Goal: Information Seeking & Learning: Compare options

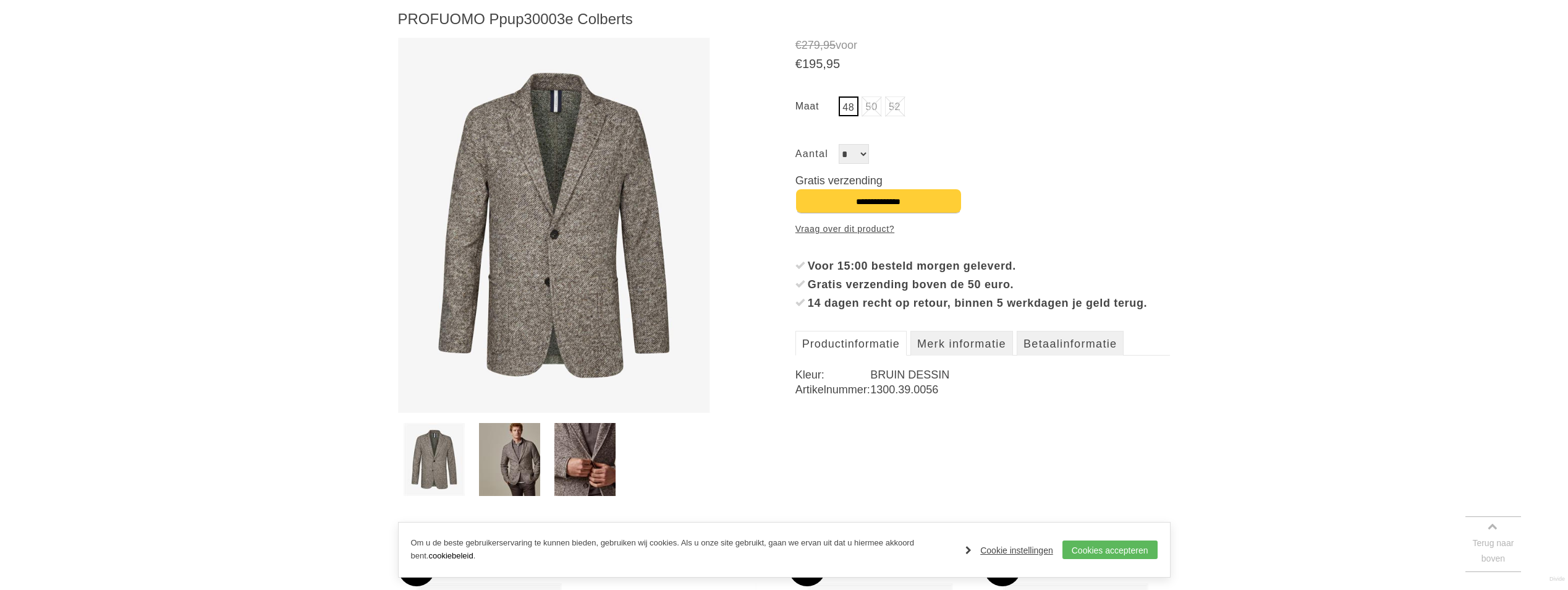
scroll to position [186, 0]
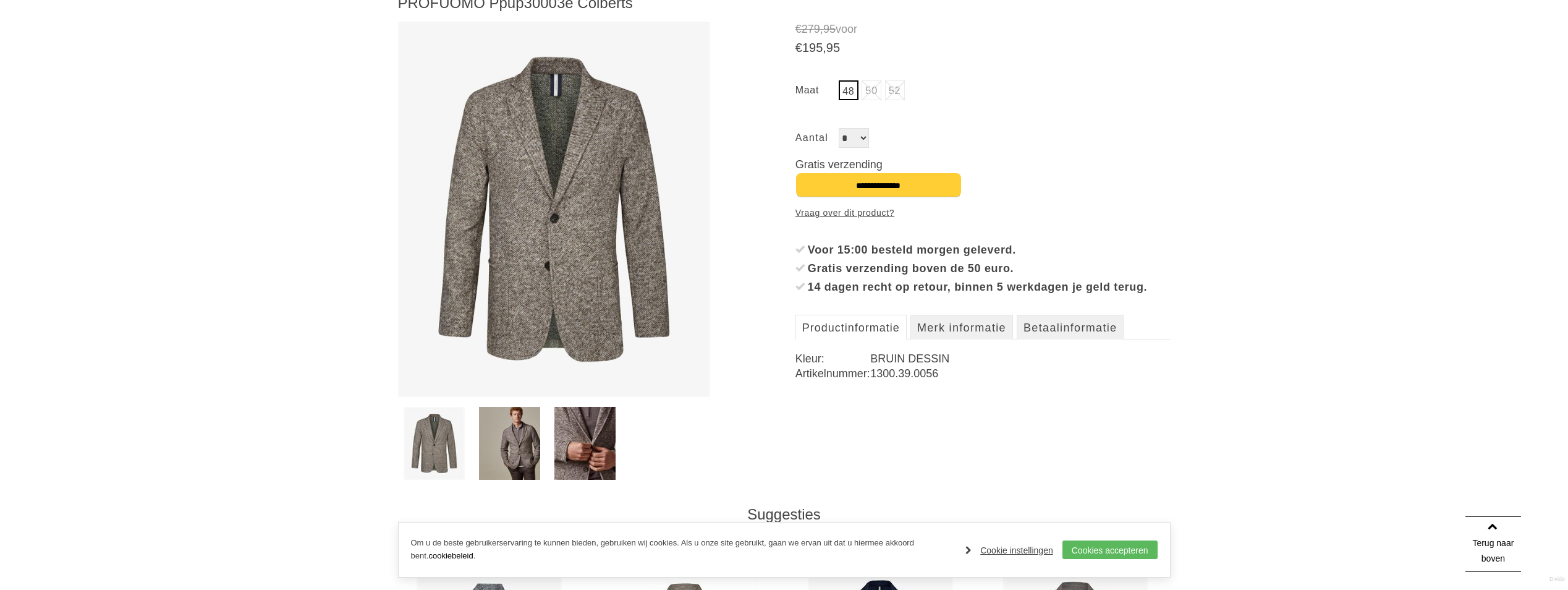
click at [510, 448] on img at bounding box center [509, 443] width 61 height 73
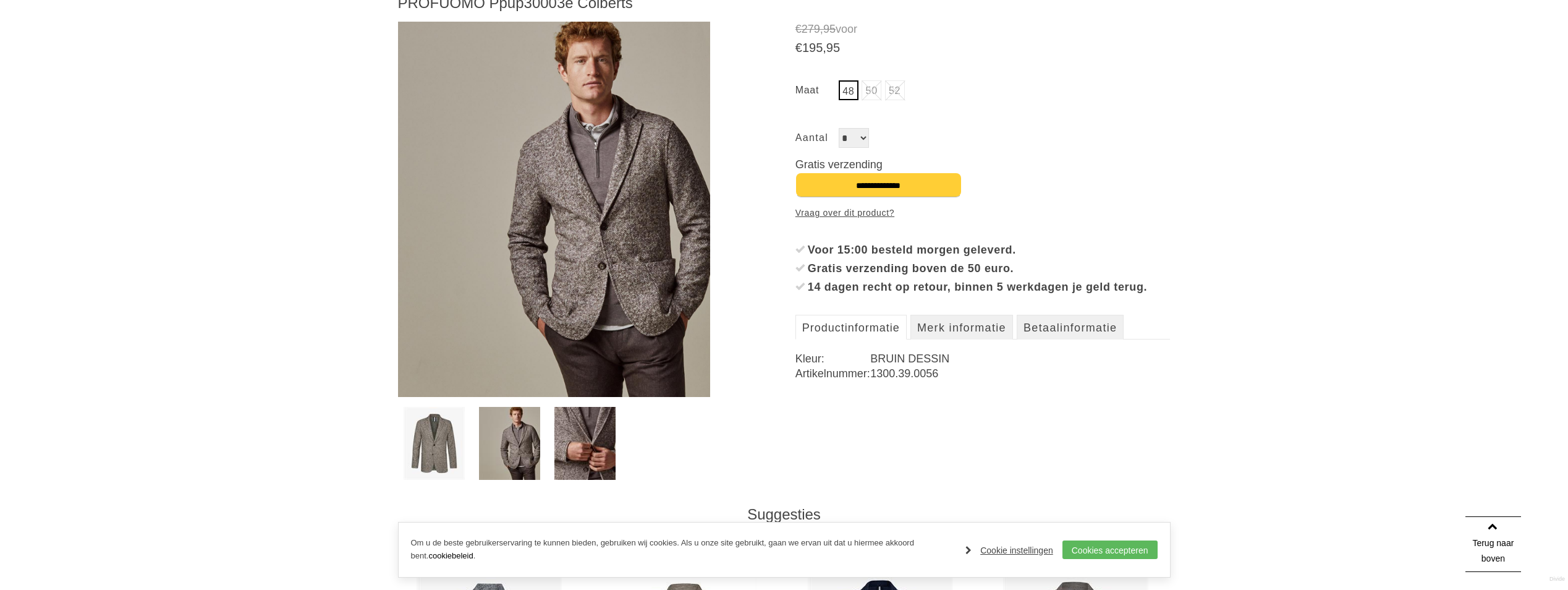
click at [585, 449] on img at bounding box center [584, 443] width 61 height 73
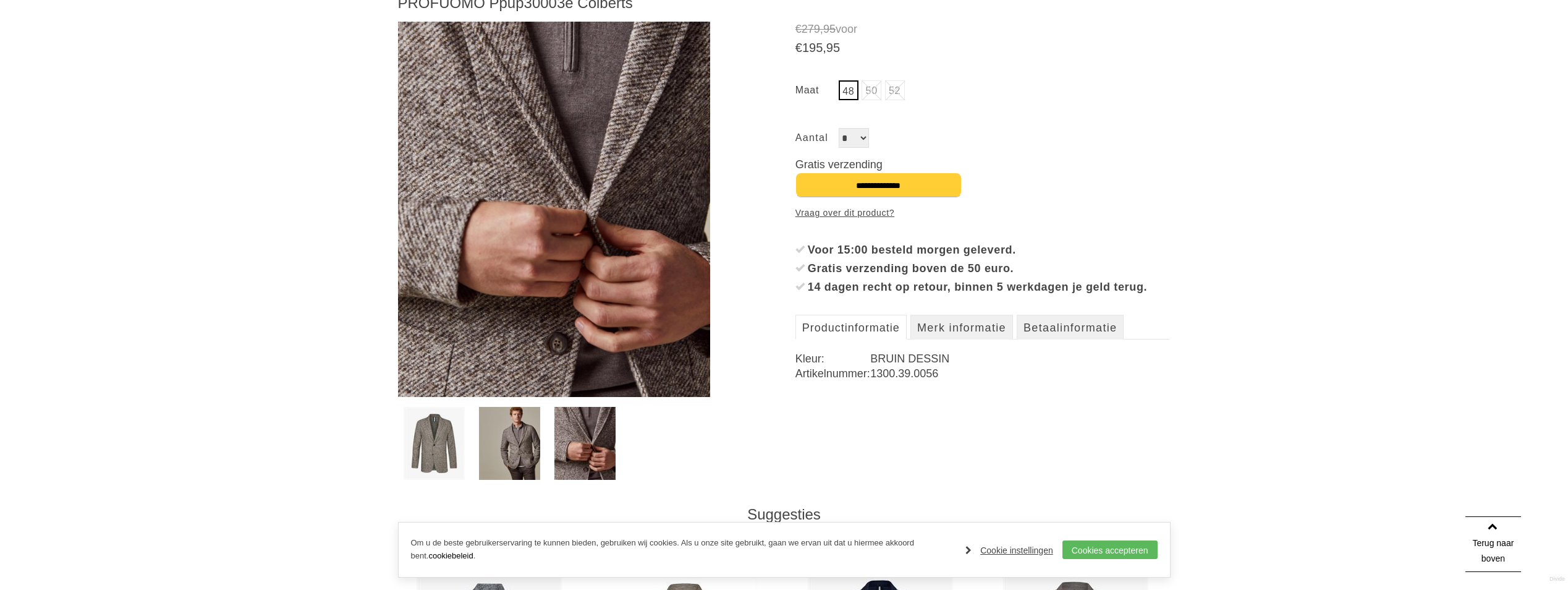
click at [383, 431] on div "Home / collectie / Colberts / PROFUOMO Ppup30003e Colberts Vorige pagina PROFUO…" at bounding box center [784, 579] width 1568 height 1264
click at [403, 437] on link at bounding box center [434, 443] width 72 height 73
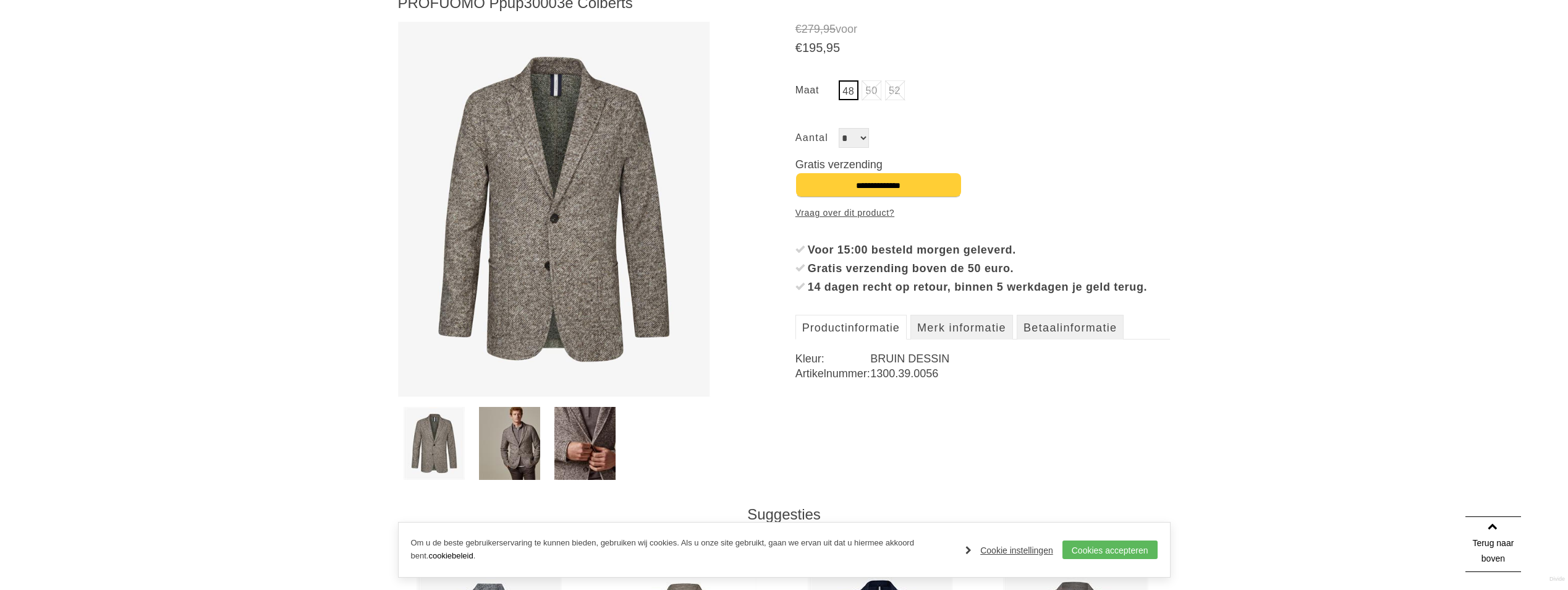
click at [487, 451] on img at bounding box center [509, 443] width 61 height 73
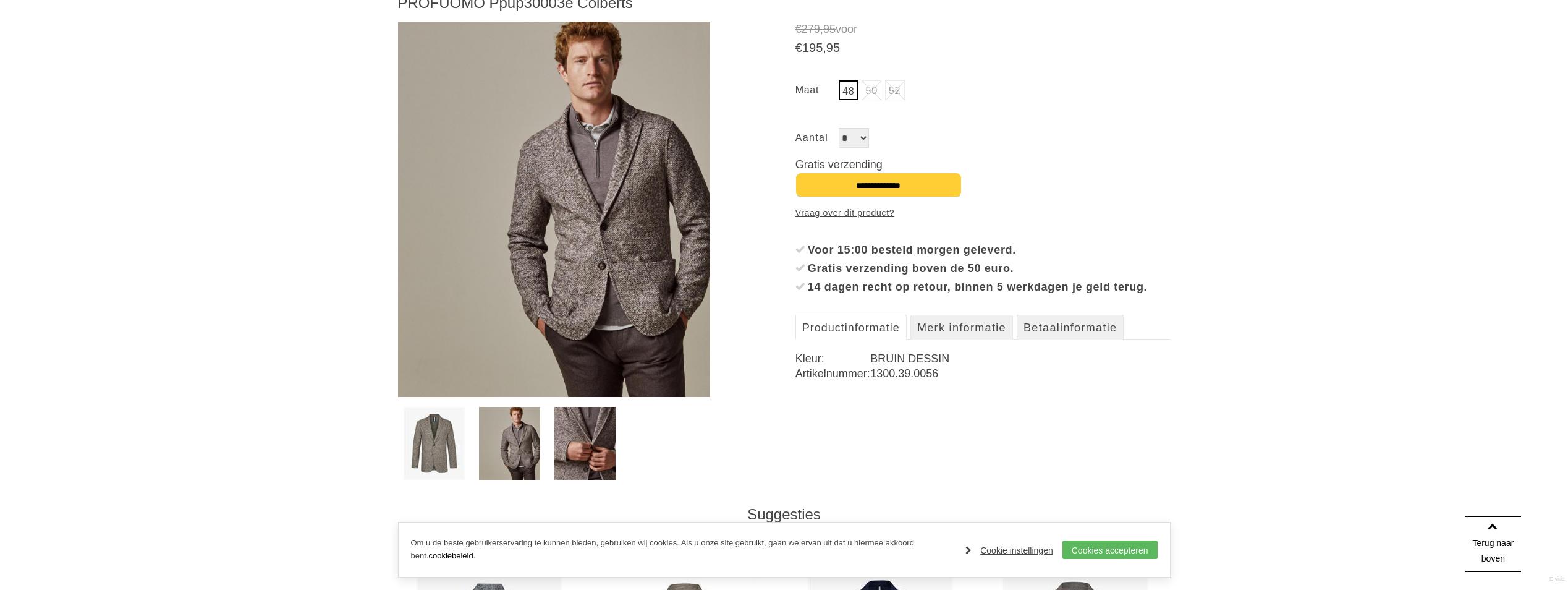
click at [591, 196] on img at bounding box center [554, 209] width 313 height 375
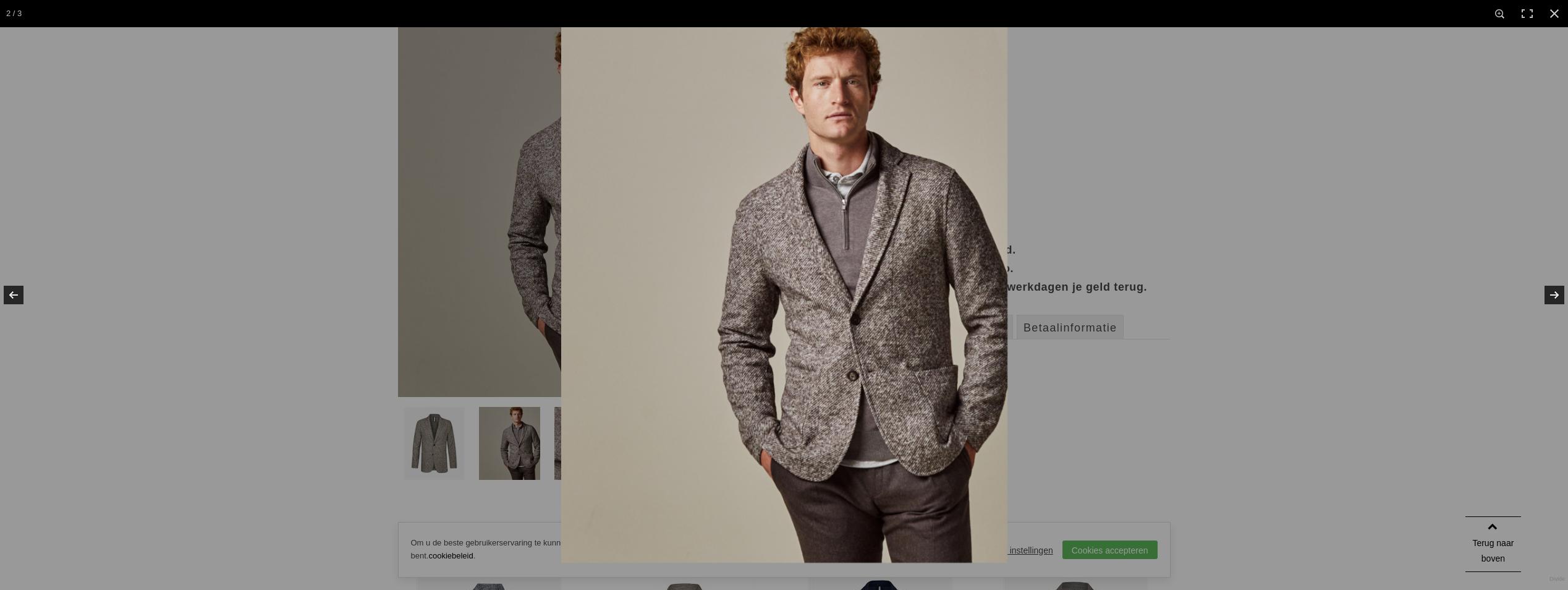
click at [556, 446] on div at bounding box center [784, 295] width 1568 height 590
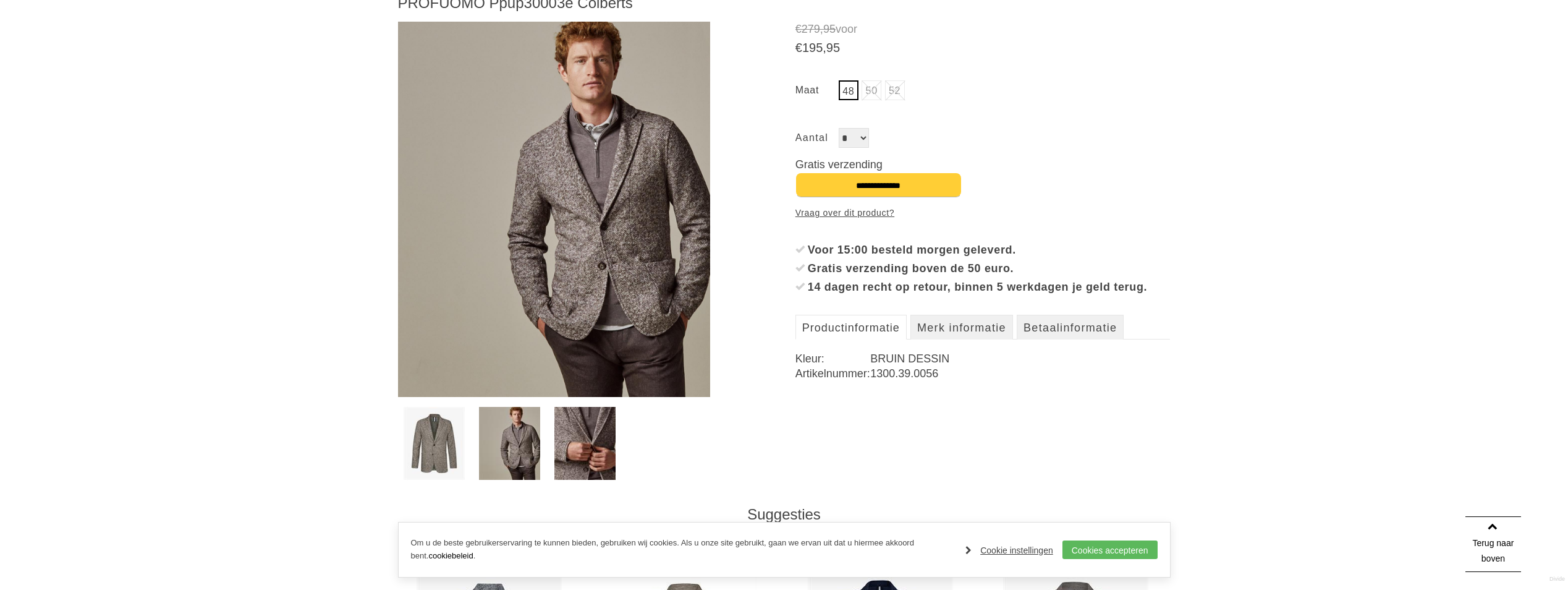
click at [423, 444] on img at bounding box center [433, 443] width 61 height 73
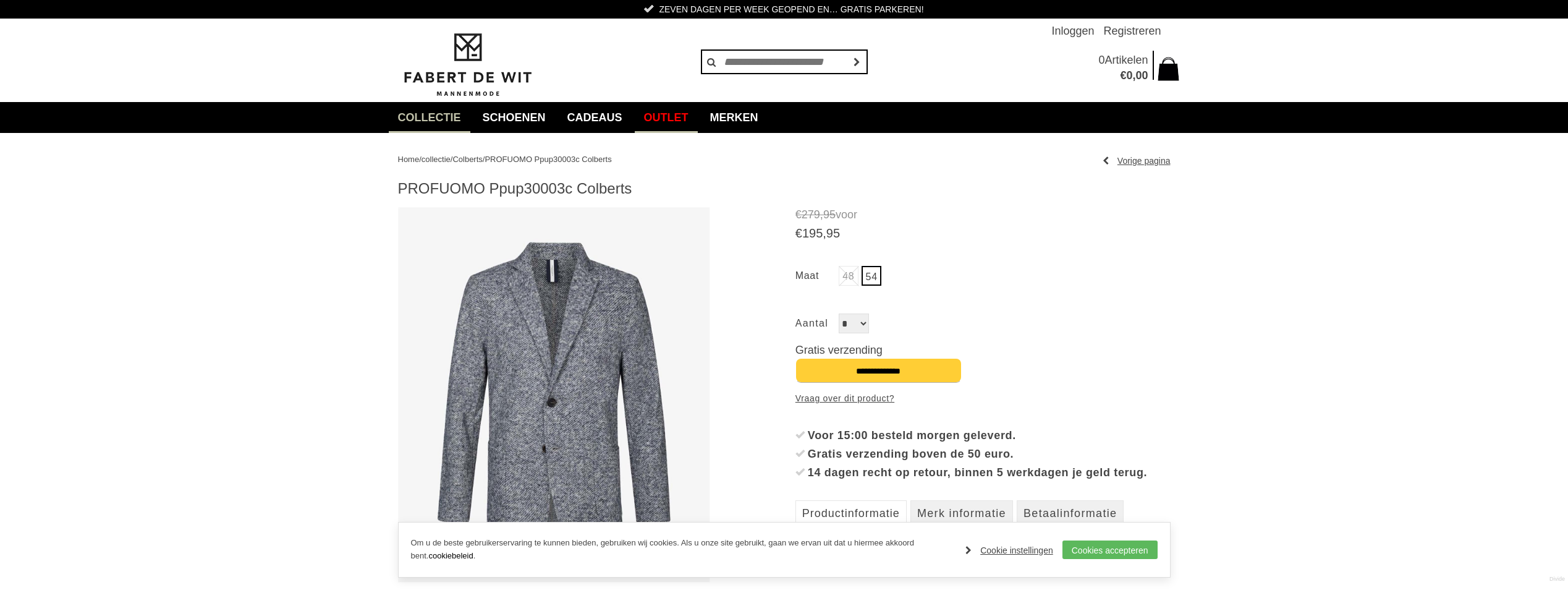
click at [695, 113] on link "Outlet" at bounding box center [667, 117] width 63 height 31
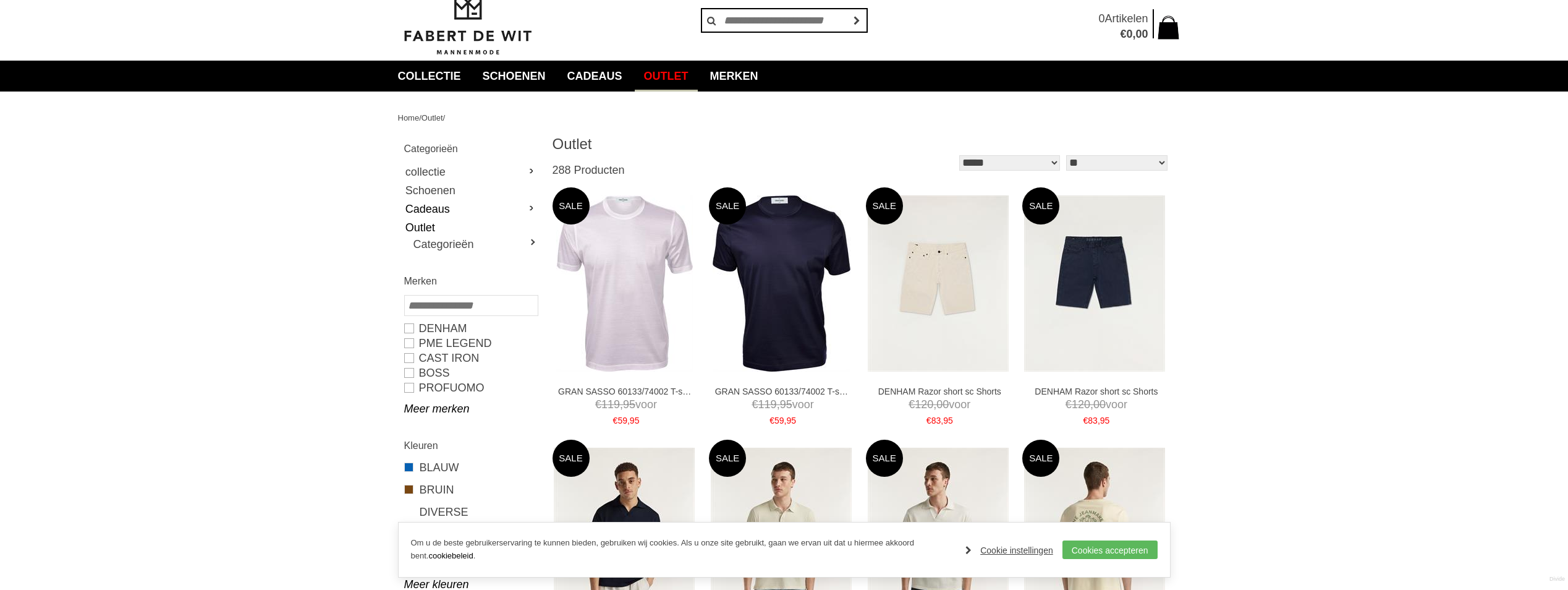
scroll to position [124, 0]
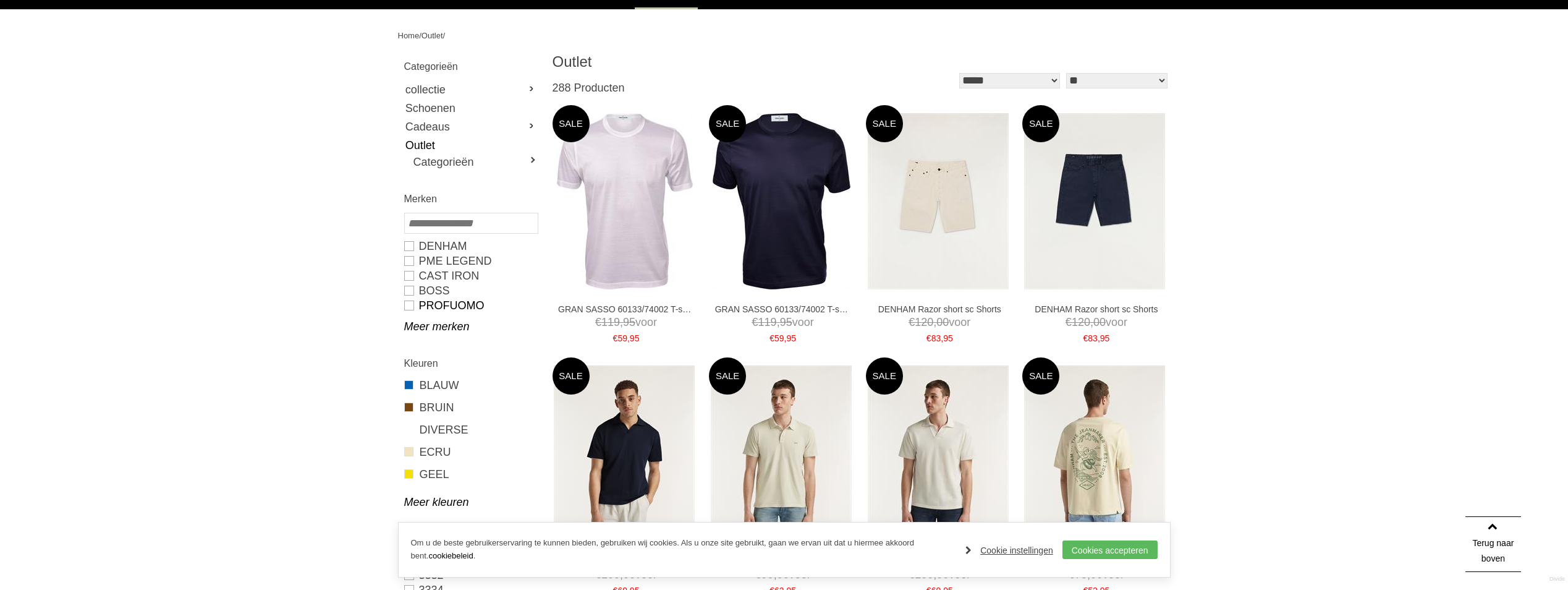
click at [430, 307] on link "PROFUOMO" at bounding box center [470, 305] width 133 height 15
type input "**"
type input "***"
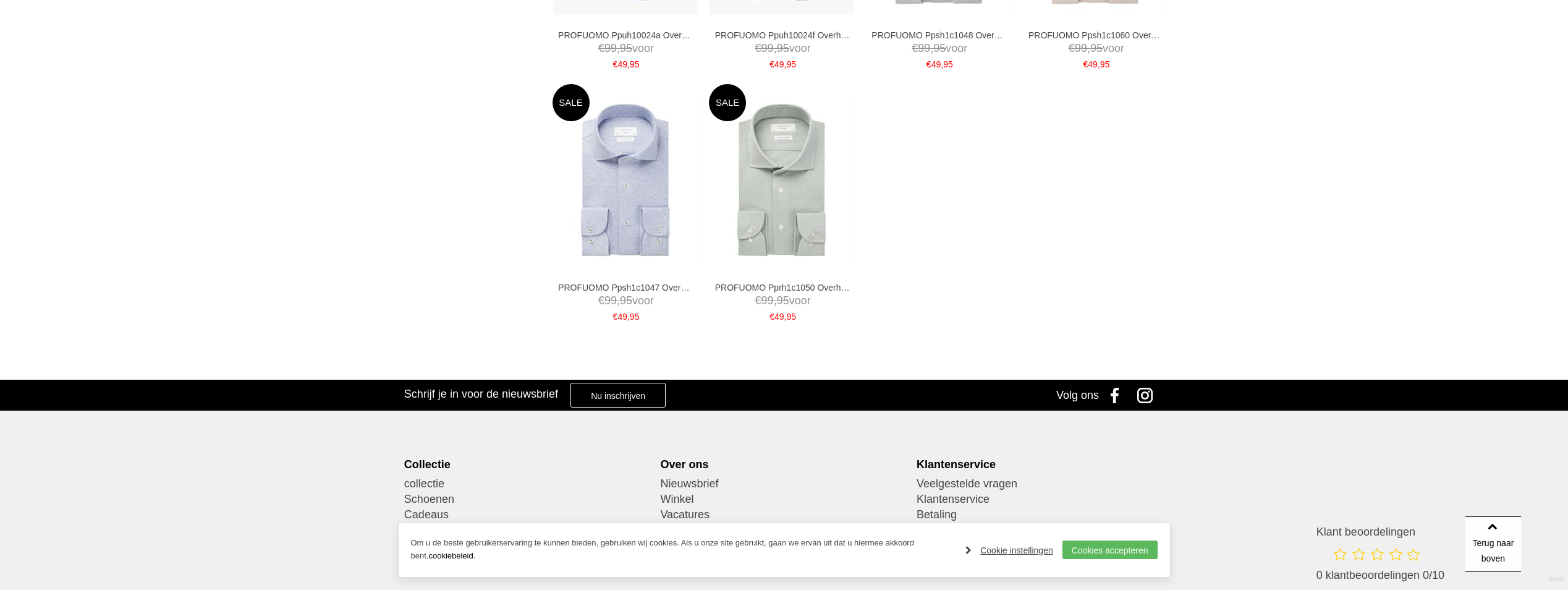
scroll to position [1484, 0]
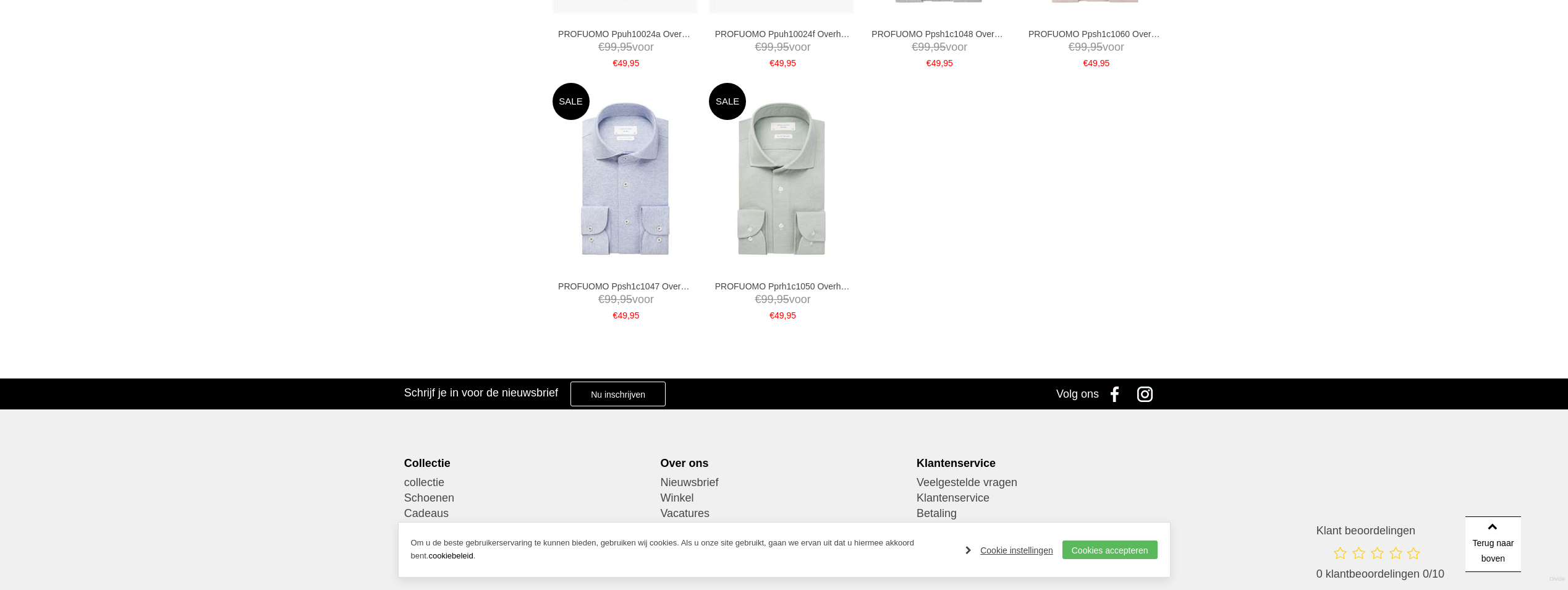
scroll to position [124, 0]
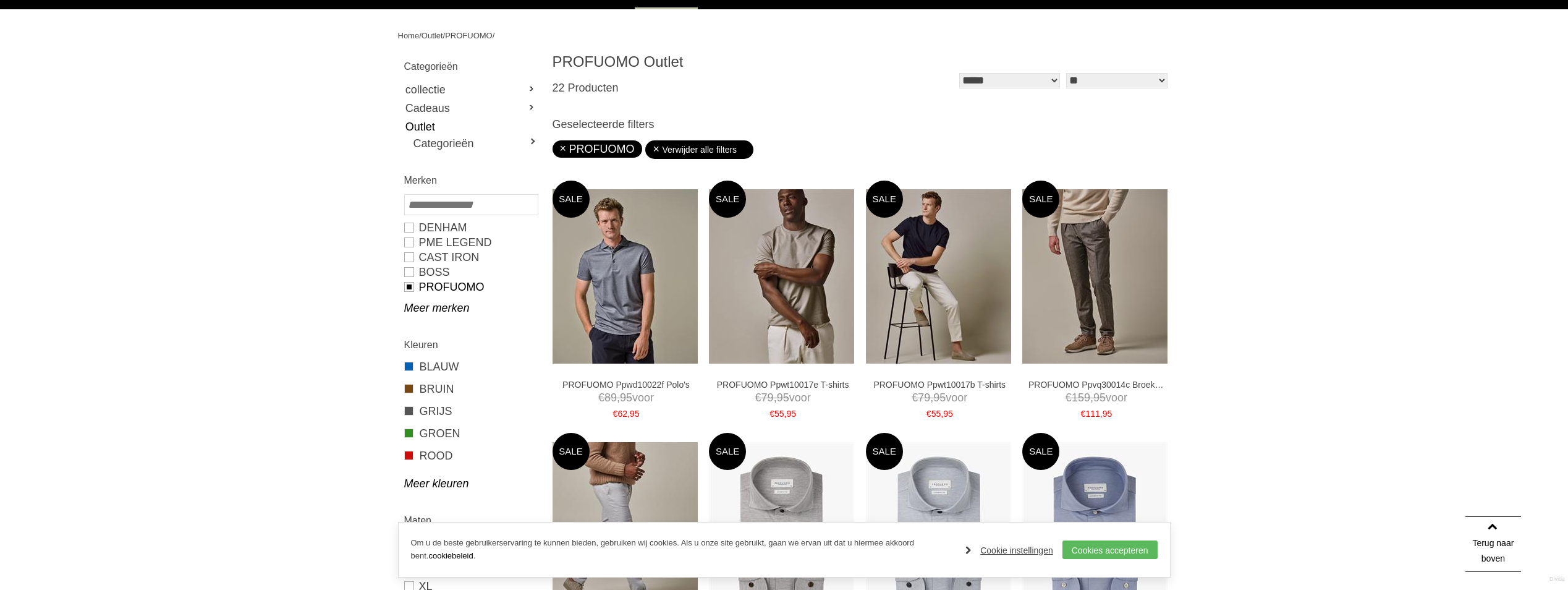
type input "*"
type input "***"
